Goal: Browse casually

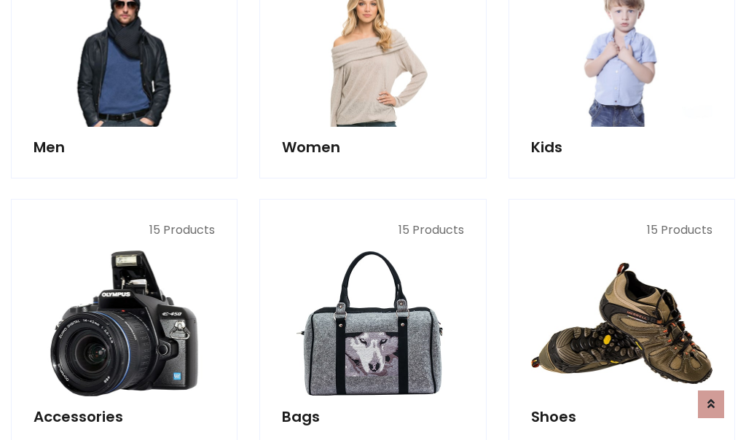
scroll to position [487, 0]
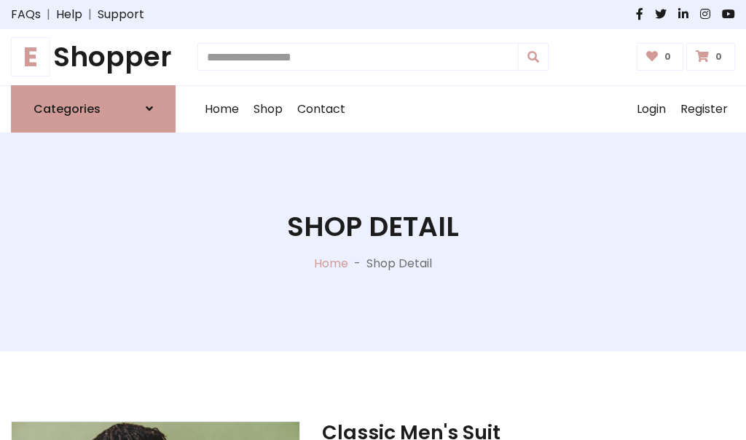
click at [93, 57] on h1 "E Shopper" at bounding box center [93, 57] width 165 height 33
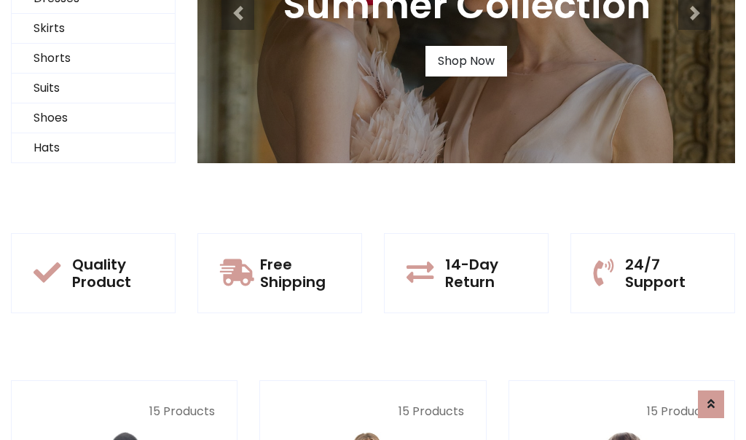
scroll to position [141, 0]
